Goal: Transaction & Acquisition: Purchase product/service

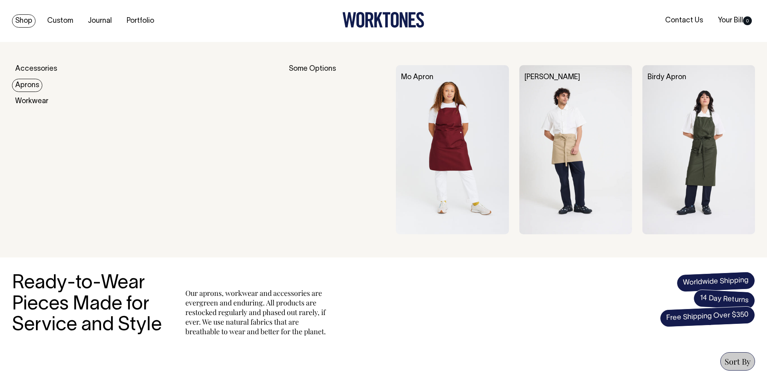
click at [678, 100] on img at bounding box center [698, 149] width 113 height 169
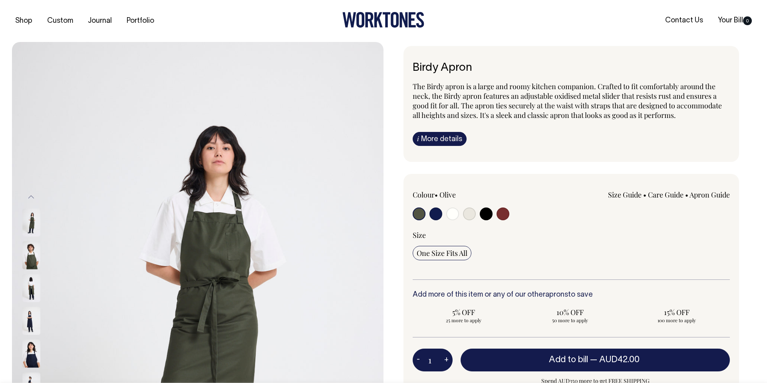
click at [450, 217] on input "radio" at bounding box center [452, 213] width 13 height 13
radio input "true"
select select "Off-White"
